Goal: Information Seeking & Learning: Learn about a topic

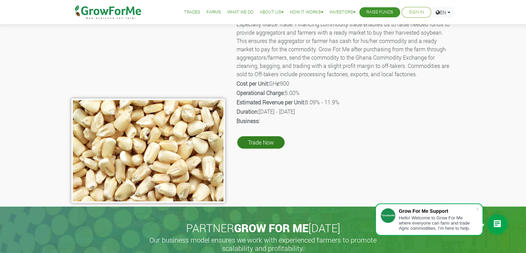
scroll to position [55, 0]
click at [256, 146] on link "Trade Now" at bounding box center [260, 142] width 47 height 12
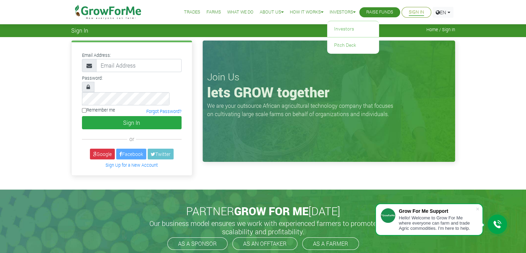
click at [339, 11] on link "Investors" at bounding box center [343, 12] width 26 height 7
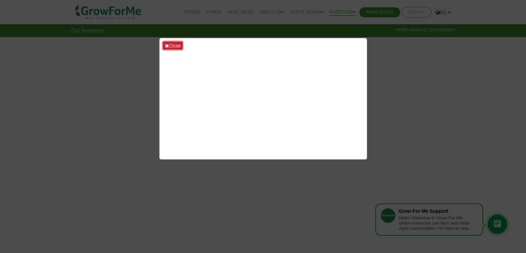
click at [173, 45] on button "Close" at bounding box center [173, 46] width 20 height 8
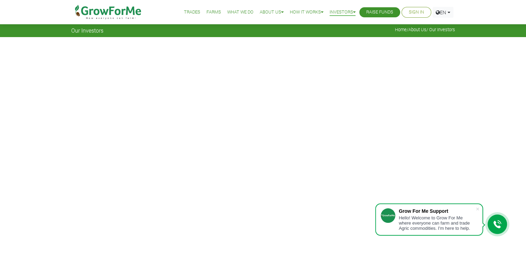
click at [234, 13] on link "What We Do" at bounding box center [240, 12] width 26 height 7
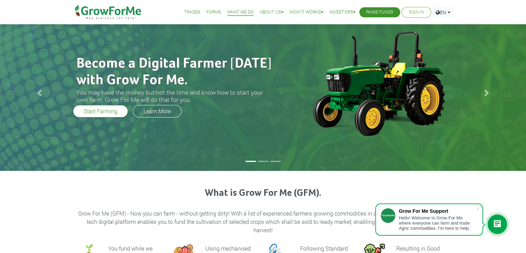
scroll to position [10, 0]
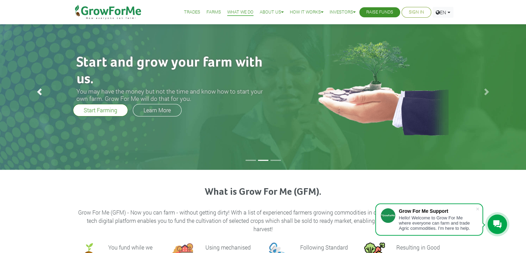
click at [36, 90] on link "Previous" at bounding box center [39, 92] width 79 height 156
click at [34, 91] on link "Previous" at bounding box center [39, 92] width 79 height 156
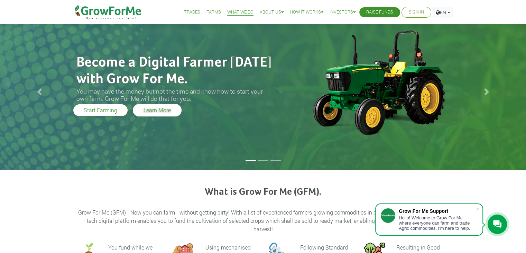
click at [145, 109] on link "Learn More" at bounding box center [157, 110] width 49 height 12
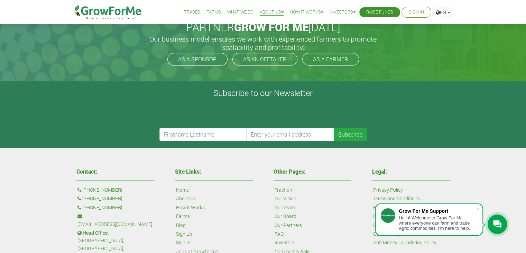
scroll to position [149, 0]
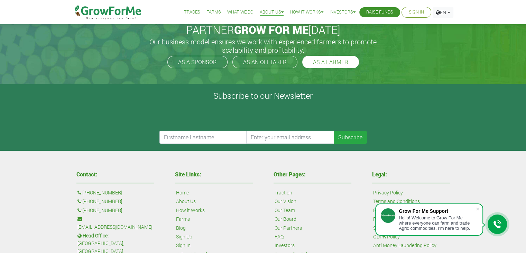
click at [324, 62] on link "AS A FARMER" at bounding box center [330, 62] width 57 height 12
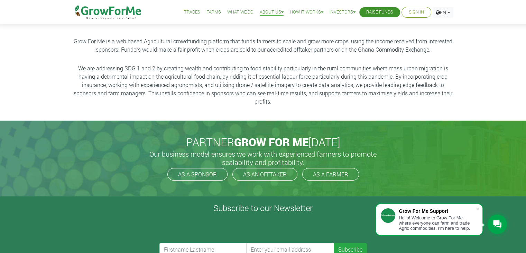
scroll to position [35, 0]
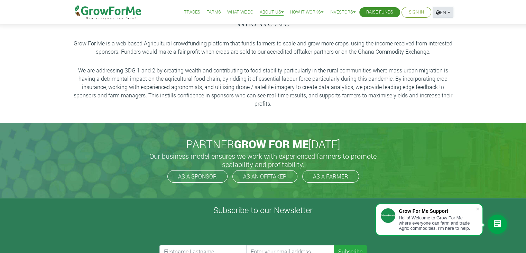
click at [448, 12] on link "EN" at bounding box center [443, 12] width 21 height 11
click at [302, 9] on link "How it Works" at bounding box center [307, 12] width 34 height 7
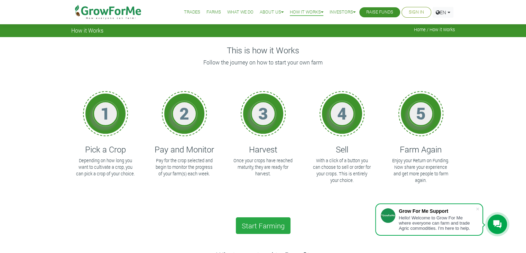
click at [339, 118] on h1 "4" at bounding box center [342, 113] width 21 height 20
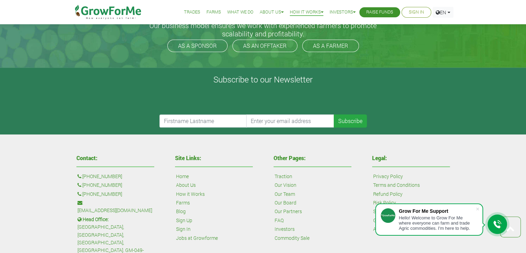
scroll to position [370, 0]
